Goal: Information Seeking & Learning: Learn about a topic

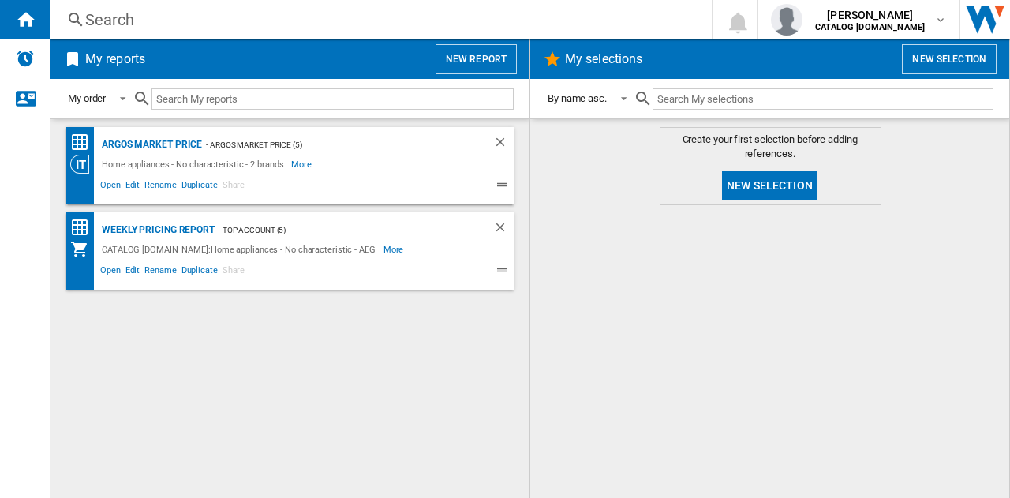
click at [150, 28] on div "Search" at bounding box center [377, 20] width 585 height 22
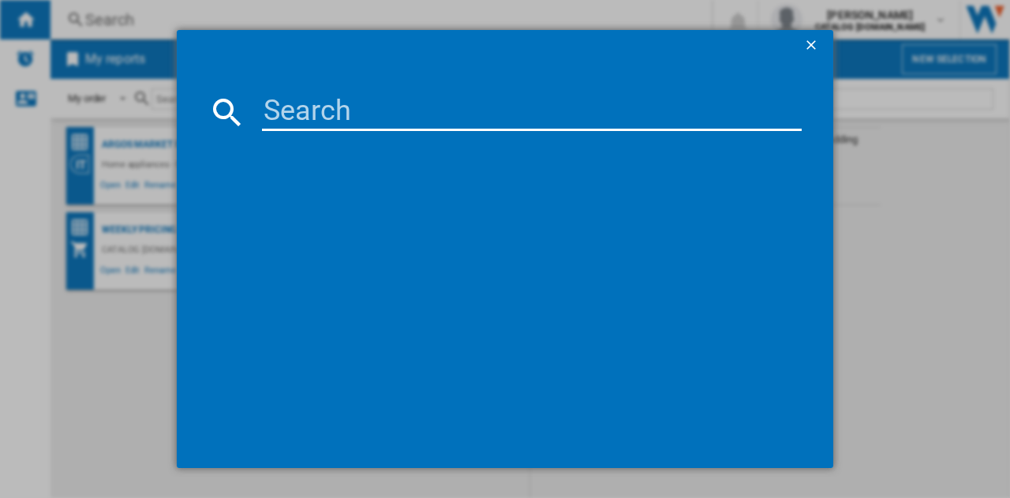
click at [394, 115] on input at bounding box center [532, 112] width 540 height 38
type input "lfr61144b"
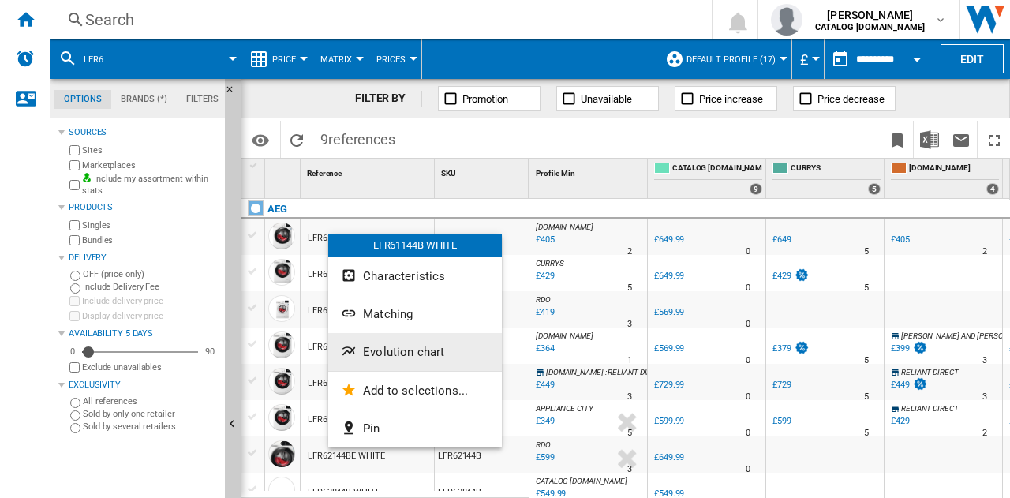
click at [402, 355] on span "Evolution chart" at bounding box center [403, 352] width 81 height 14
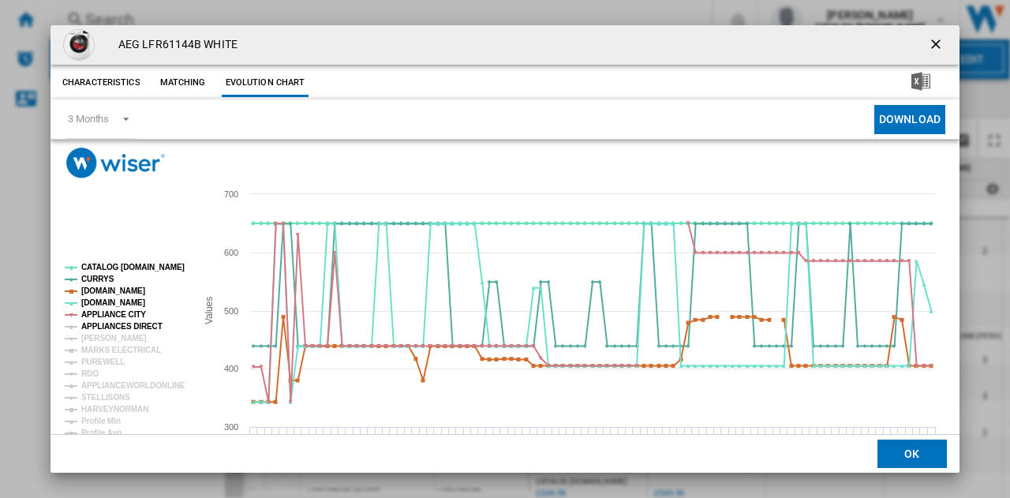
click at [139, 329] on tspan "APPLIANCES DIRECT" at bounding box center [121, 326] width 81 height 9
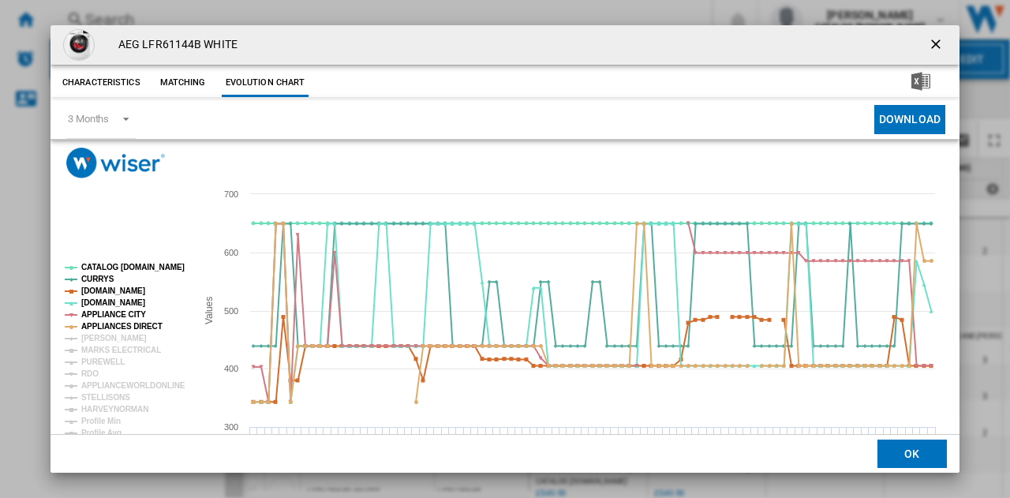
click at [139, 329] on tspan "APPLIANCES DIRECT" at bounding box center [121, 326] width 81 height 9
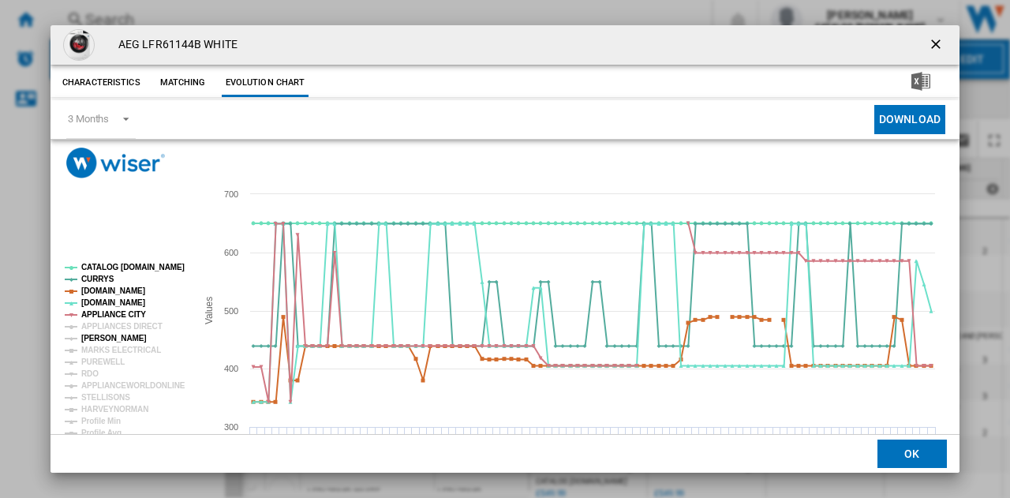
click at [110, 340] on tspan "JOHN LEWIS" at bounding box center [113, 338] width 65 height 9
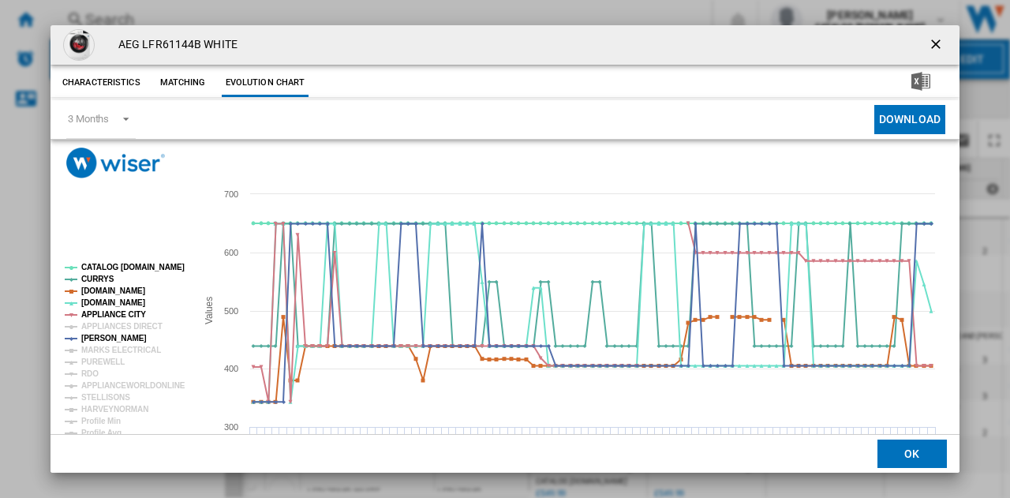
click at [110, 340] on tspan "JOHN LEWIS" at bounding box center [113, 338] width 65 height 9
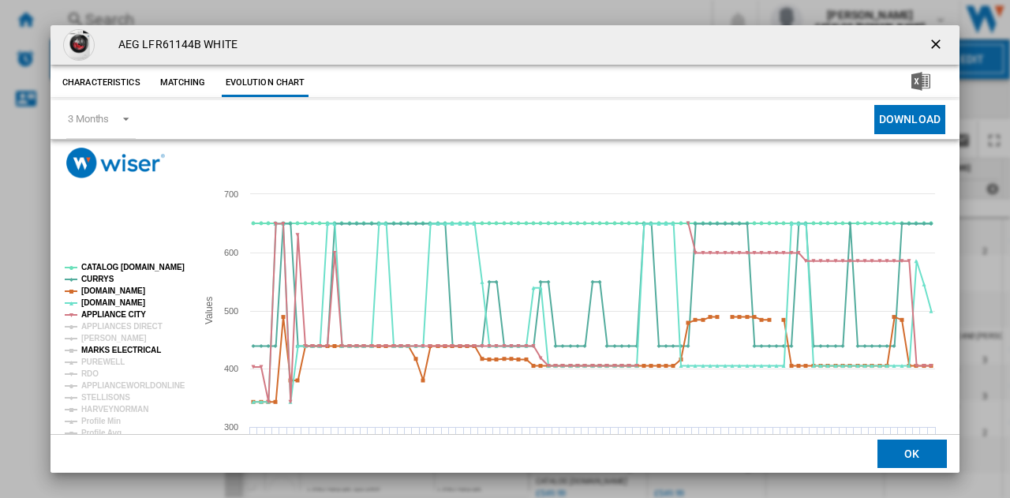
click at [110, 347] on tspan "MARKS ELECTRICAL" at bounding box center [121, 350] width 80 height 9
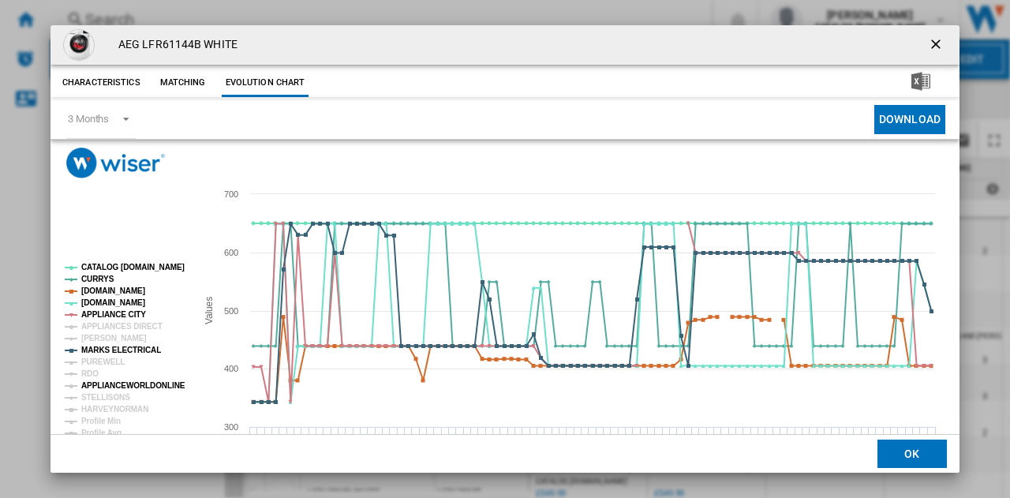
click at [98, 383] on tspan "APPLIANCEWORLDONLINE" at bounding box center [133, 385] width 104 height 9
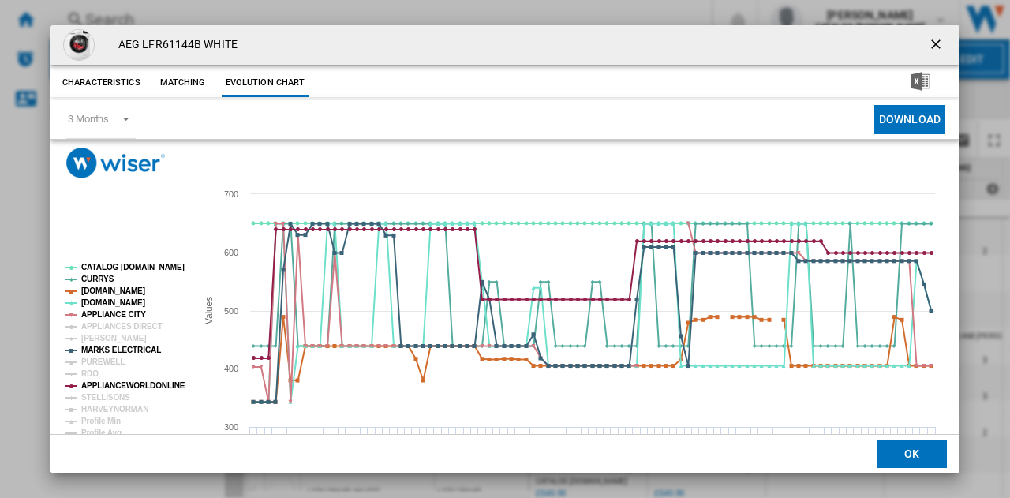
click at [98, 383] on tspan "APPLIANCEWORLDONLINE" at bounding box center [133, 385] width 104 height 9
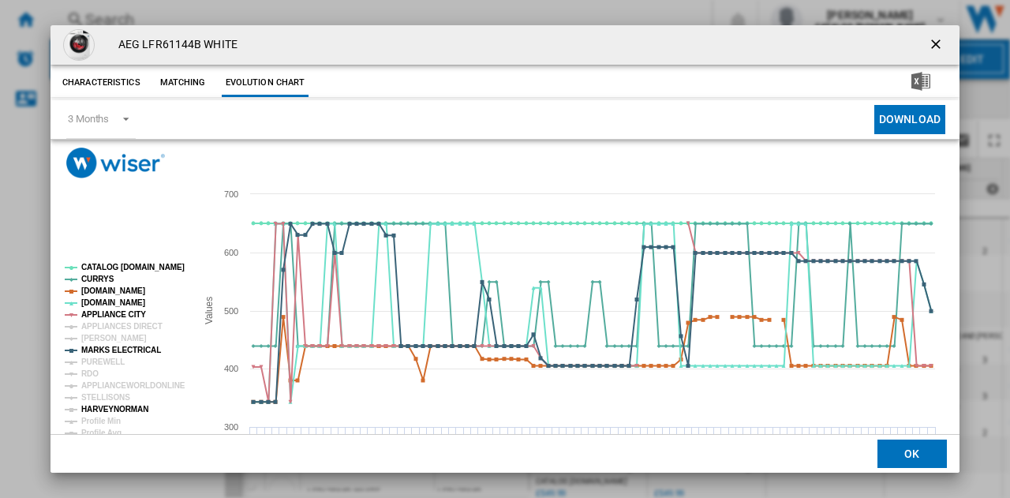
click at [109, 406] on tspan "HARVEYNORMAN" at bounding box center [114, 409] width 67 height 9
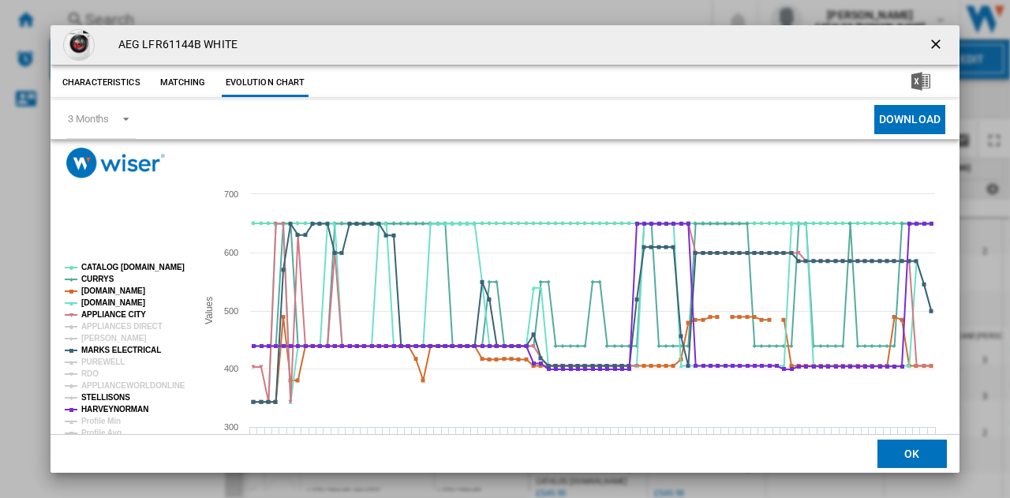
click at [109, 397] on tspan "STELLISONS" at bounding box center [105, 397] width 49 height 9
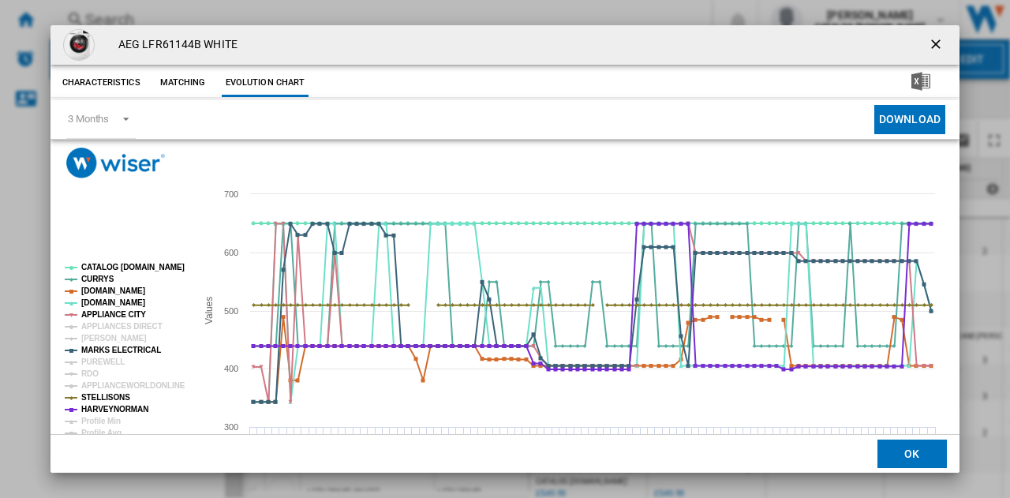
click at [109, 397] on tspan "STELLISONS" at bounding box center [105, 397] width 49 height 9
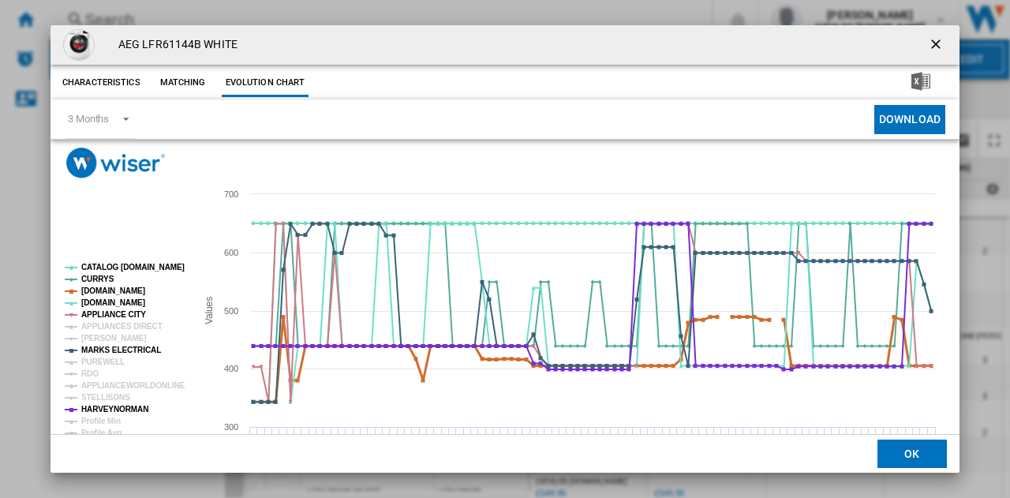
click at [104, 291] on tspan "AMAZON.CO.UK" at bounding box center [113, 290] width 64 height 9
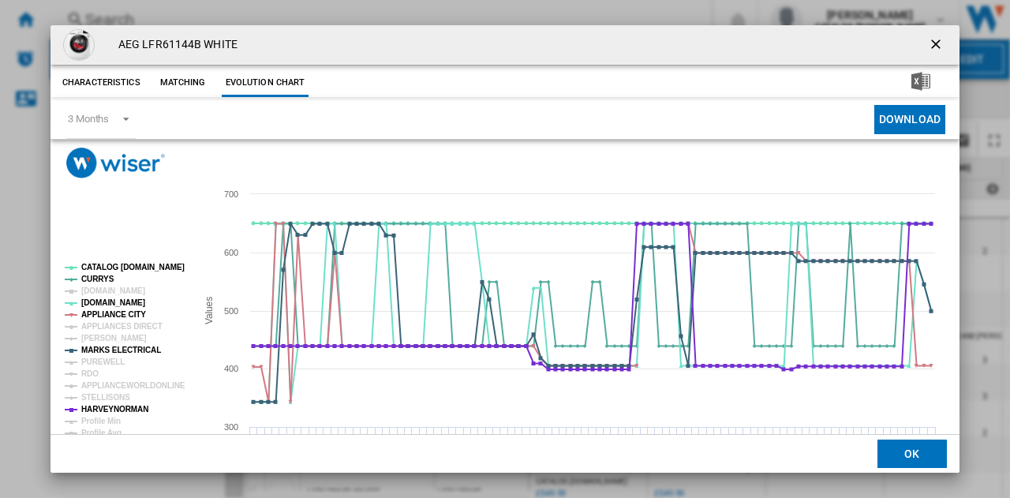
click at [104, 291] on tspan "AMAZON.CO.UK" at bounding box center [113, 290] width 64 height 9
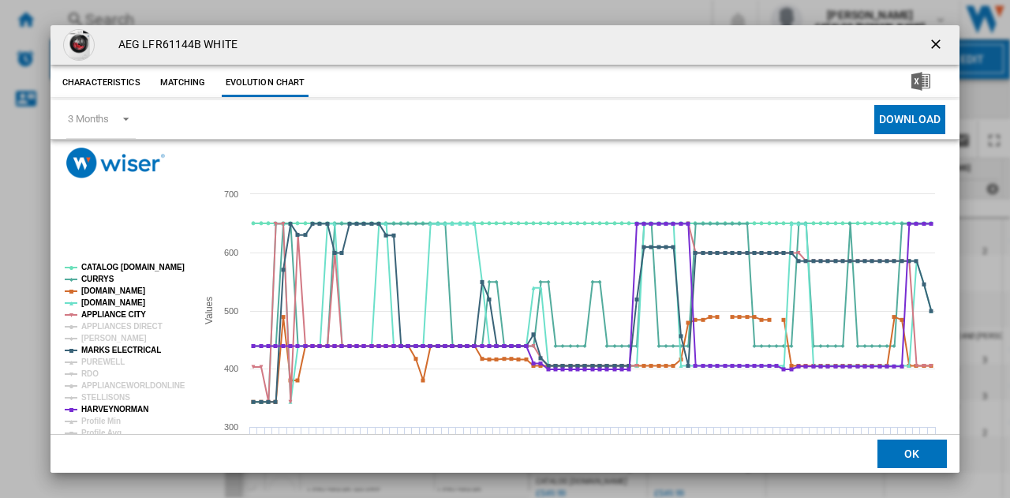
drag, startPoint x: 924, startPoint y: 43, endPoint x: 246, endPoint y: 22, distance: 678.0
click at [928, 42] on ng-md-icon "getI18NText('BUTTONS.CLOSE_DIALOG')" at bounding box center [937, 45] width 19 height 19
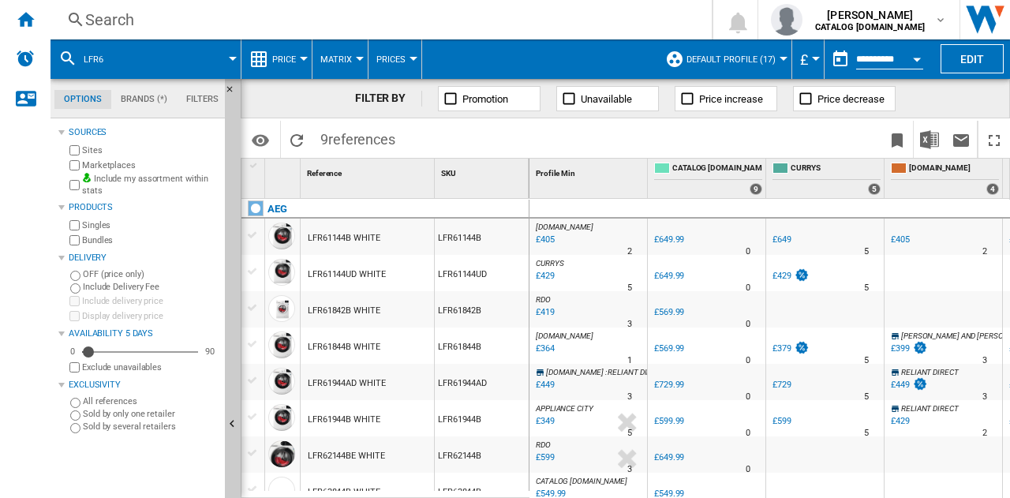
click at [248, 21] on div "Search" at bounding box center [377, 20] width 585 height 22
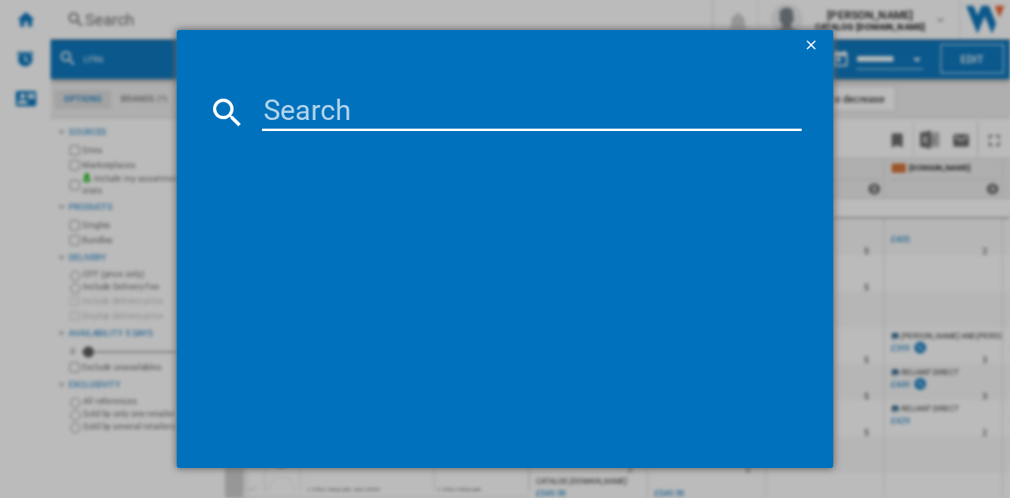
click at [424, 105] on input at bounding box center [532, 112] width 540 height 38
type input "lfr61944b"
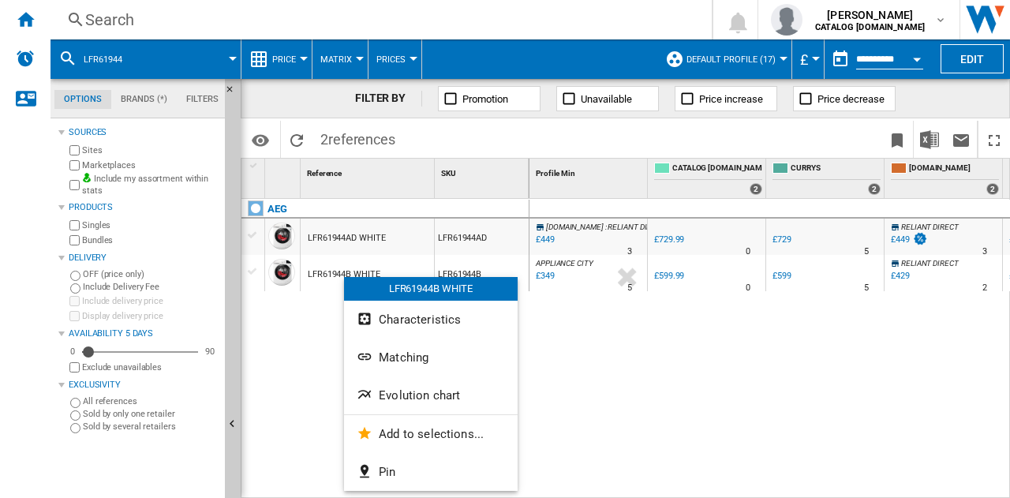
click at [402, 398] on span "Evolution chart" at bounding box center [419, 395] width 81 height 14
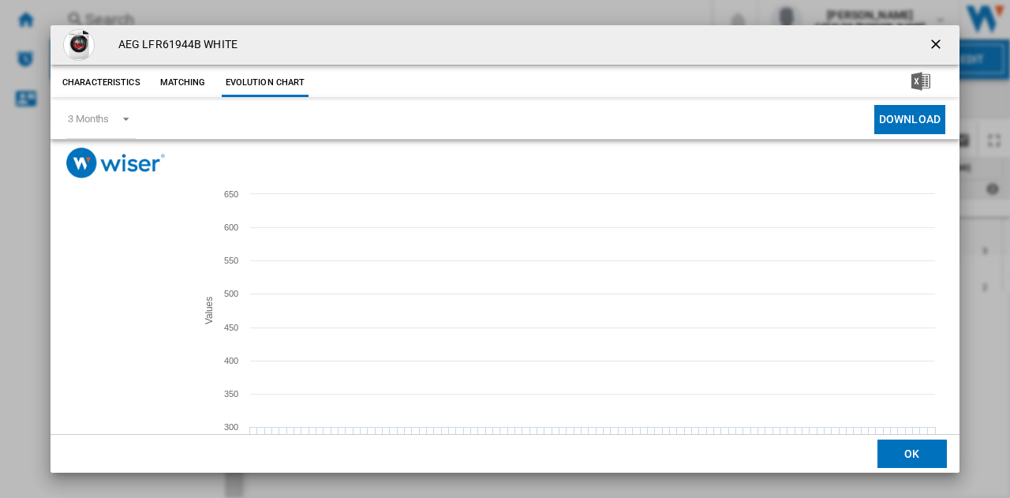
click at [99, 290] on tspan "AMAZON.CO.UK" at bounding box center [113, 290] width 64 height 9
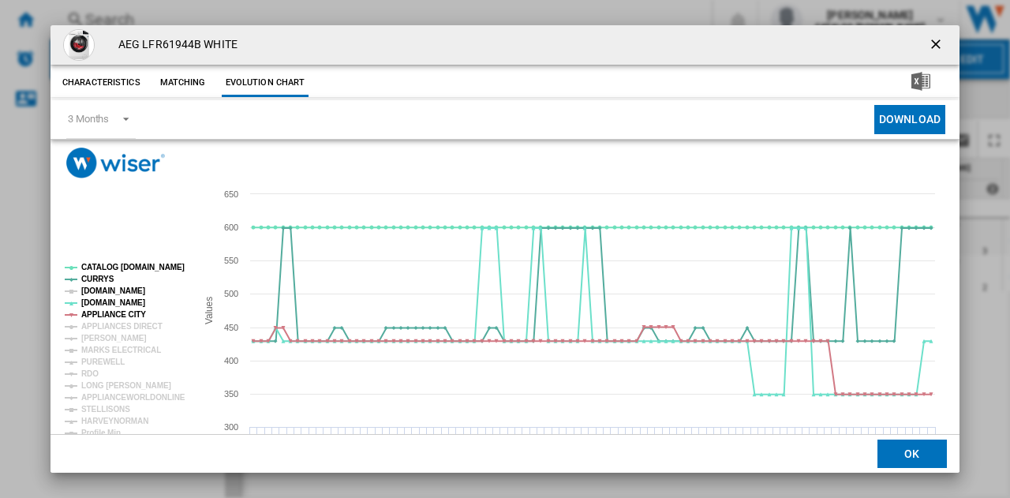
click at [103, 291] on tspan "AMAZON.CO.UK" at bounding box center [113, 290] width 64 height 9
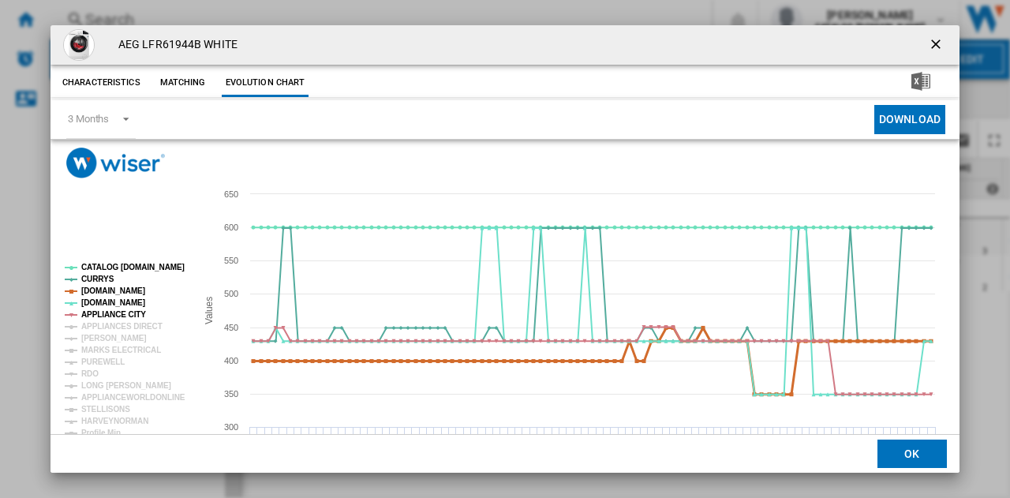
click at [103, 291] on tspan "AMAZON.CO.UK" at bounding box center [113, 290] width 64 height 9
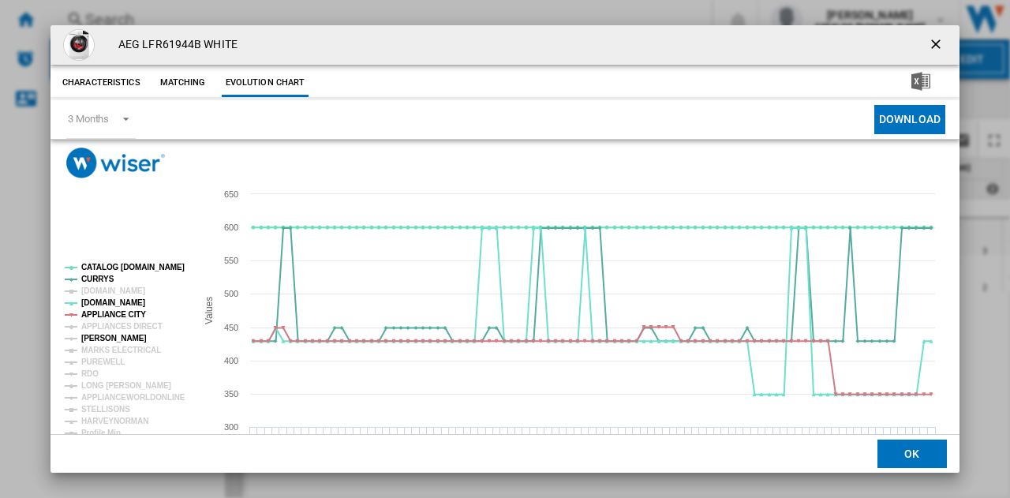
click at [106, 337] on tspan "JOHN LEWIS" at bounding box center [113, 338] width 65 height 9
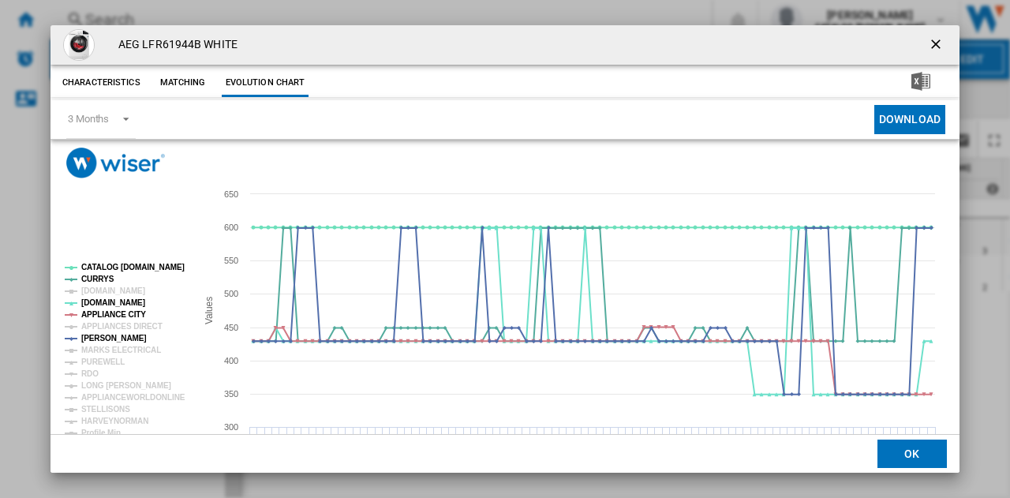
click at [106, 337] on tspan "JOHN LEWIS" at bounding box center [113, 338] width 65 height 9
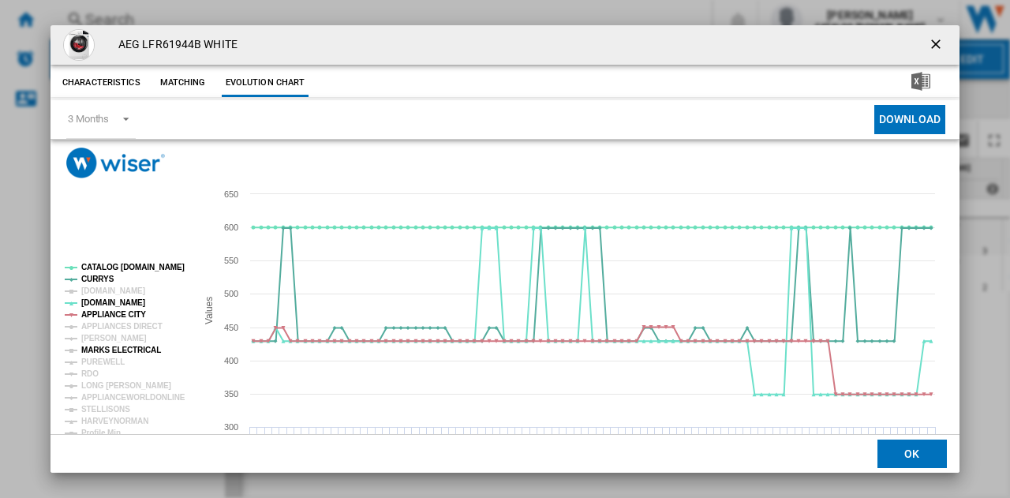
click at [106, 348] on tspan "MARKS ELECTRICAL" at bounding box center [121, 350] width 80 height 9
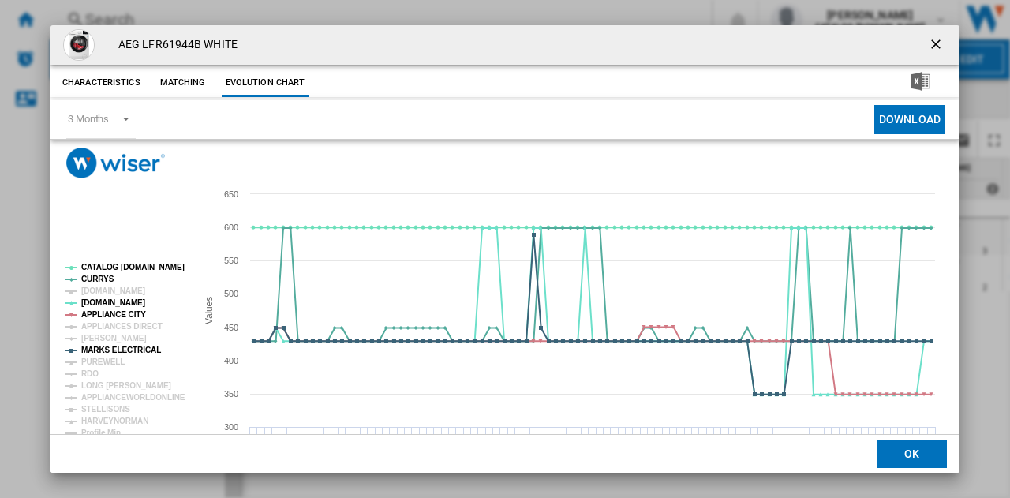
click at [106, 348] on tspan "MARKS ELECTRICAL" at bounding box center [121, 350] width 80 height 9
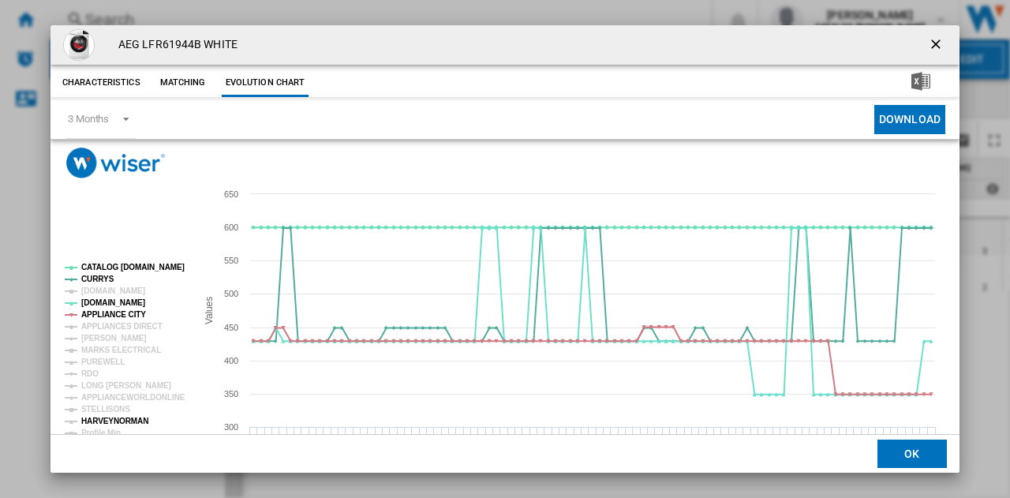
click at [114, 418] on tspan "HARVEYNORMAN" at bounding box center [114, 421] width 67 height 9
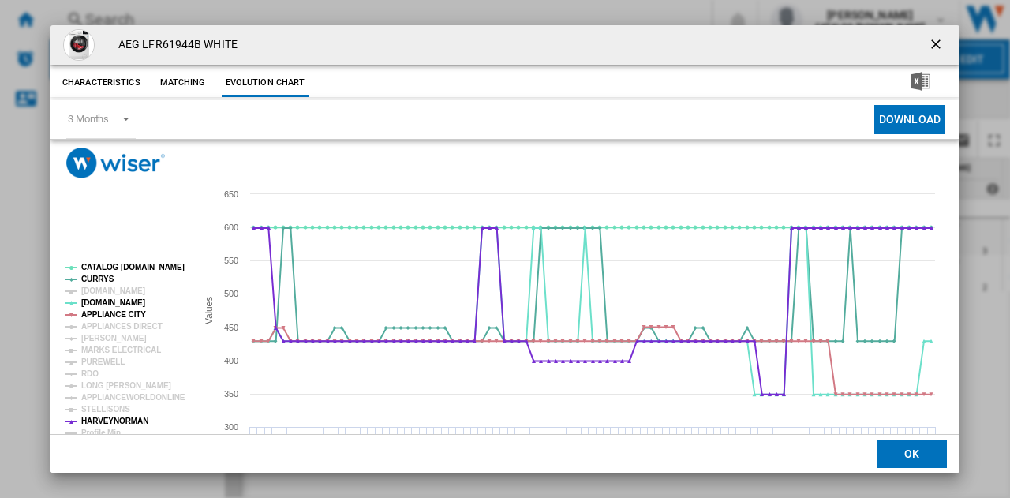
click at [114, 418] on tspan "HARVEYNORMAN" at bounding box center [114, 421] width 67 height 9
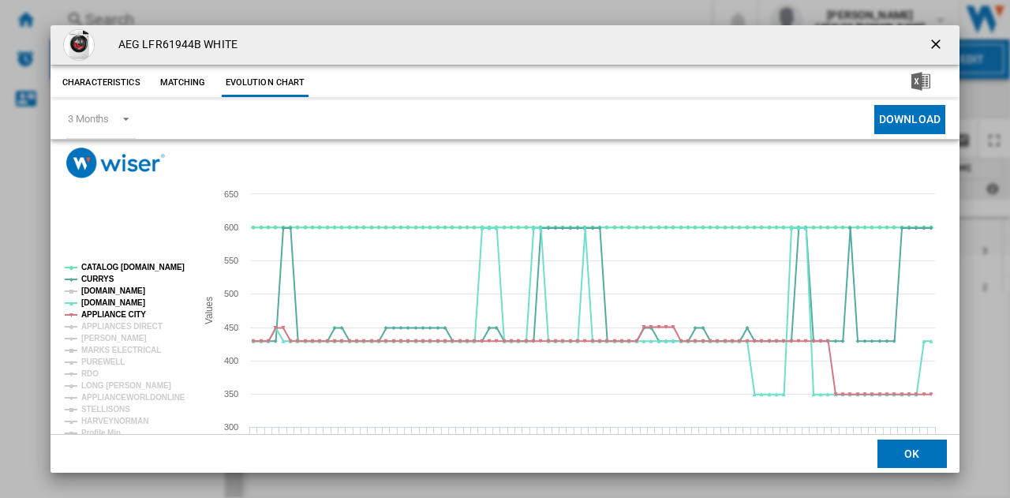
click at [116, 293] on tspan "AMAZON.CO.UK" at bounding box center [113, 290] width 64 height 9
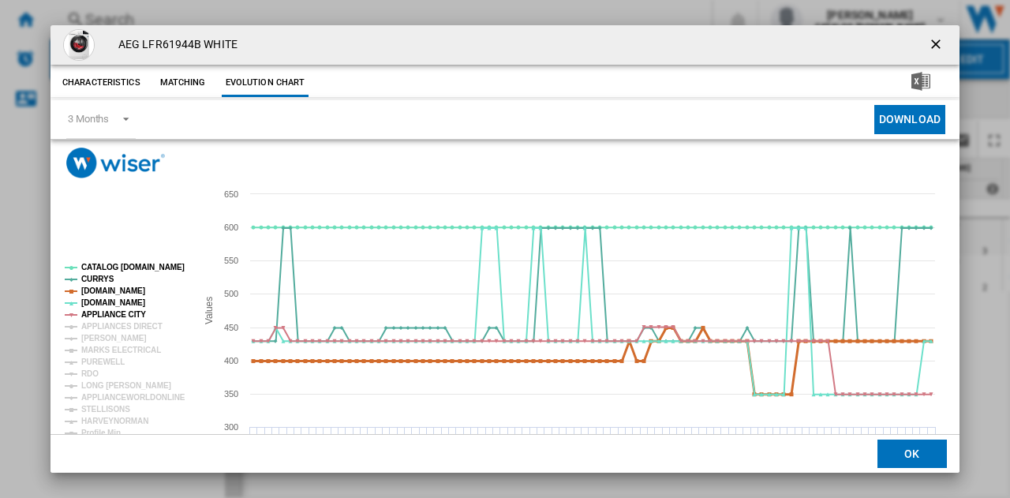
click at [116, 293] on tspan "AMAZON.CO.UK" at bounding box center [113, 290] width 64 height 9
